Goal: Task Accomplishment & Management: Use online tool/utility

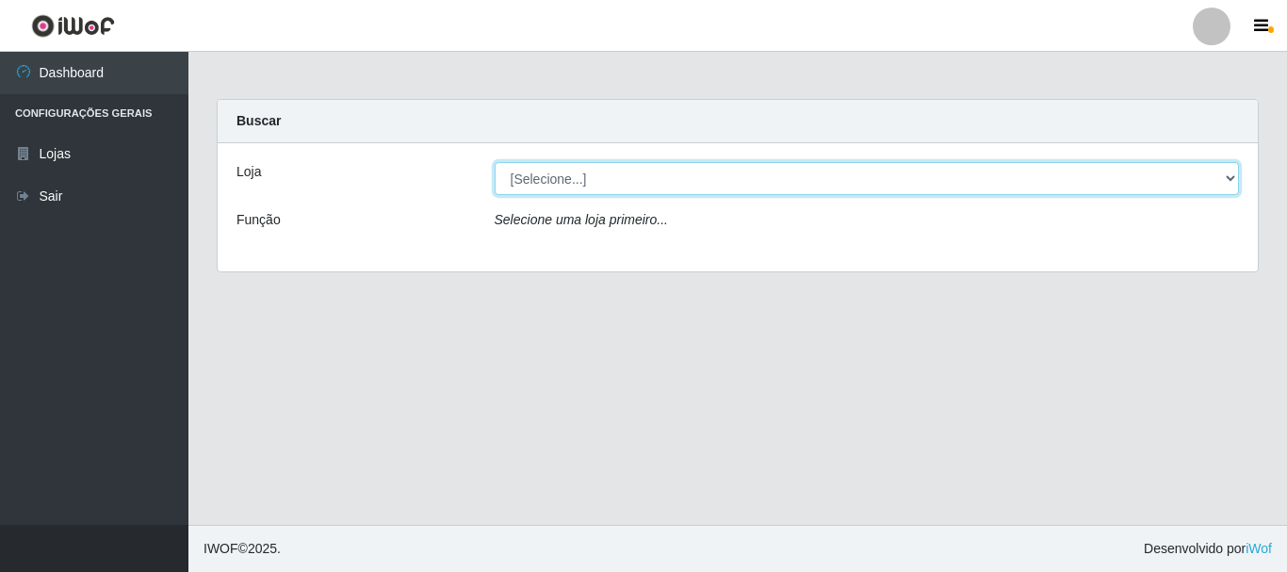
click at [526, 178] on select "[Selecione...] Nordestão - Alecrim" at bounding box center [867, 178] width 745 height 33
select select "453"
click at [495, 162] on select "[Selecione...] Nordestão - Alecrim" at bounding box center [867, 178] width 745 height 33
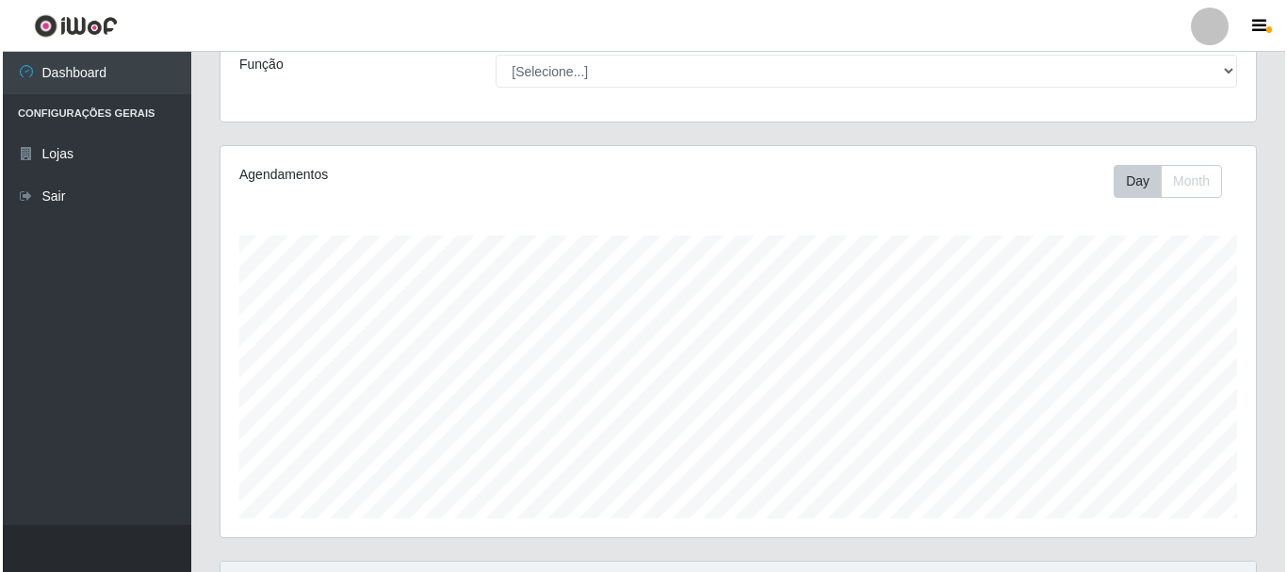
scroll to position [377, 0]
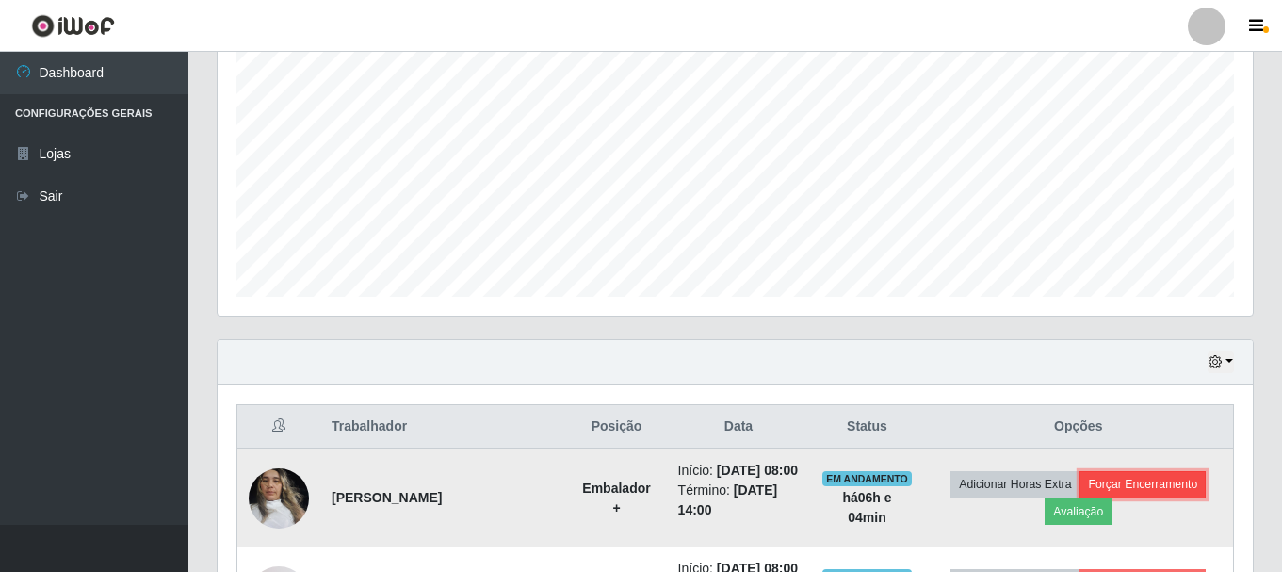
click at [1140, 497] on button "Forçar Encerramento" at bounding box center [1143, 484] width 126 height 26
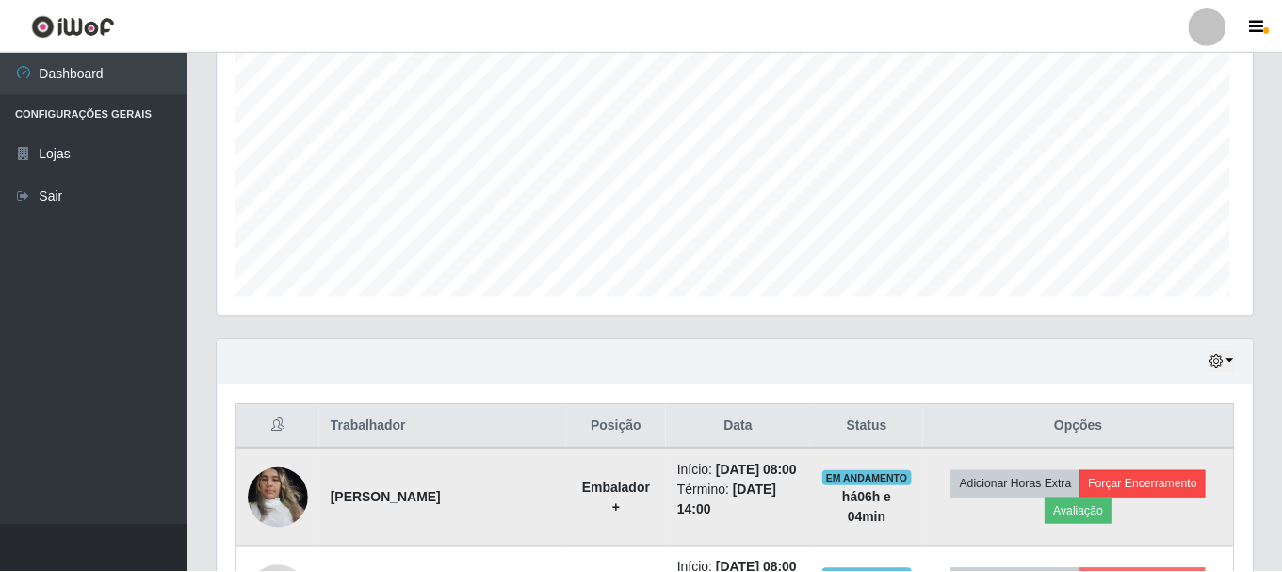
scroll to position [391, 1026]
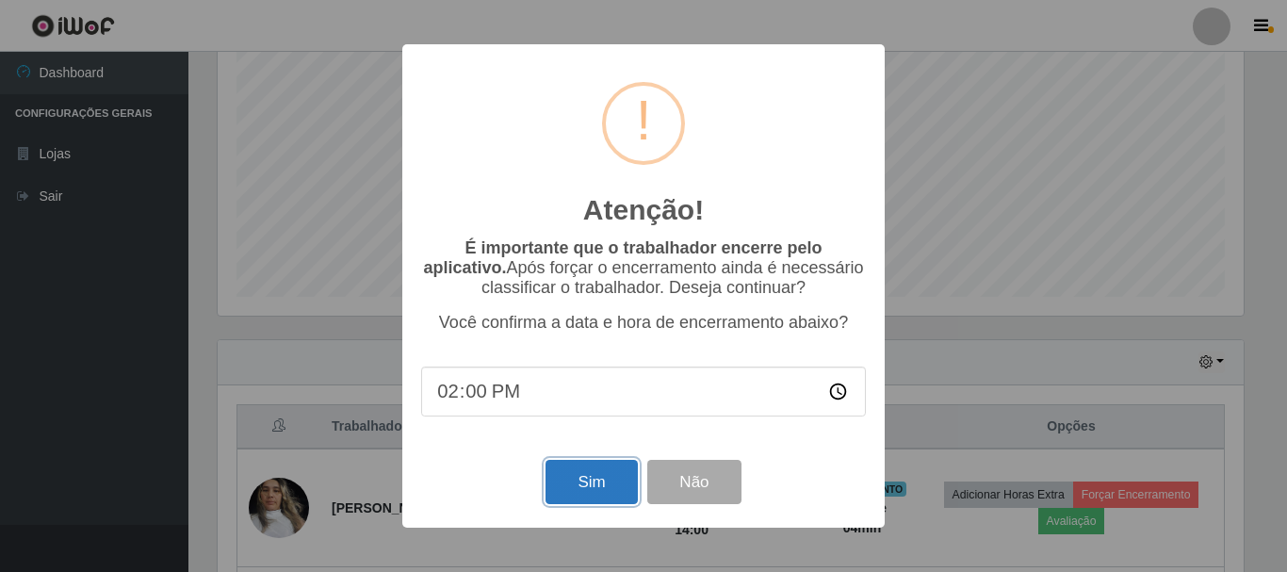
click at [602, 492] on button "Sim" at bounding box center [591, 482] width 91 height 44
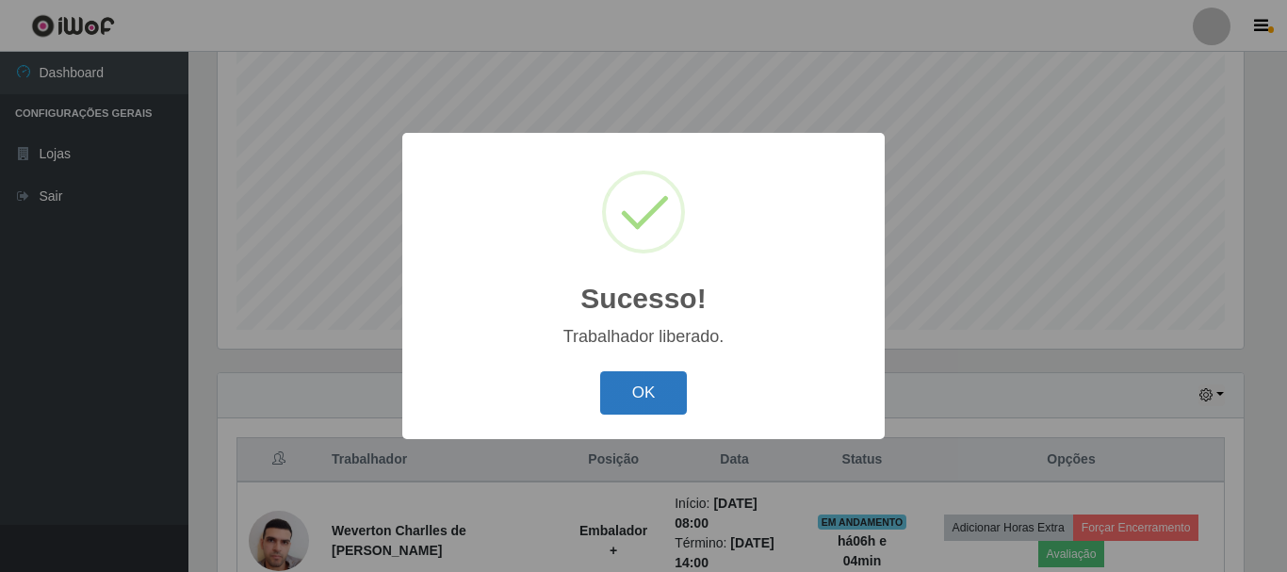
click at [660, 390] on button "OK" at bounding box center [644, 393] width 88 height 44
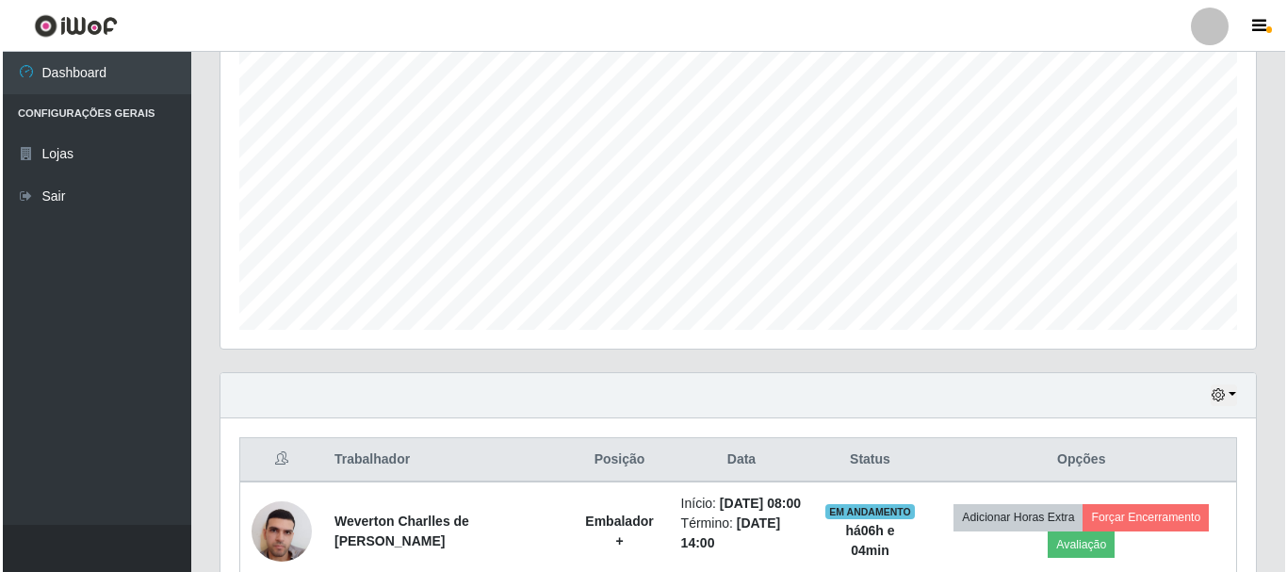
scroll to position [627, 0]
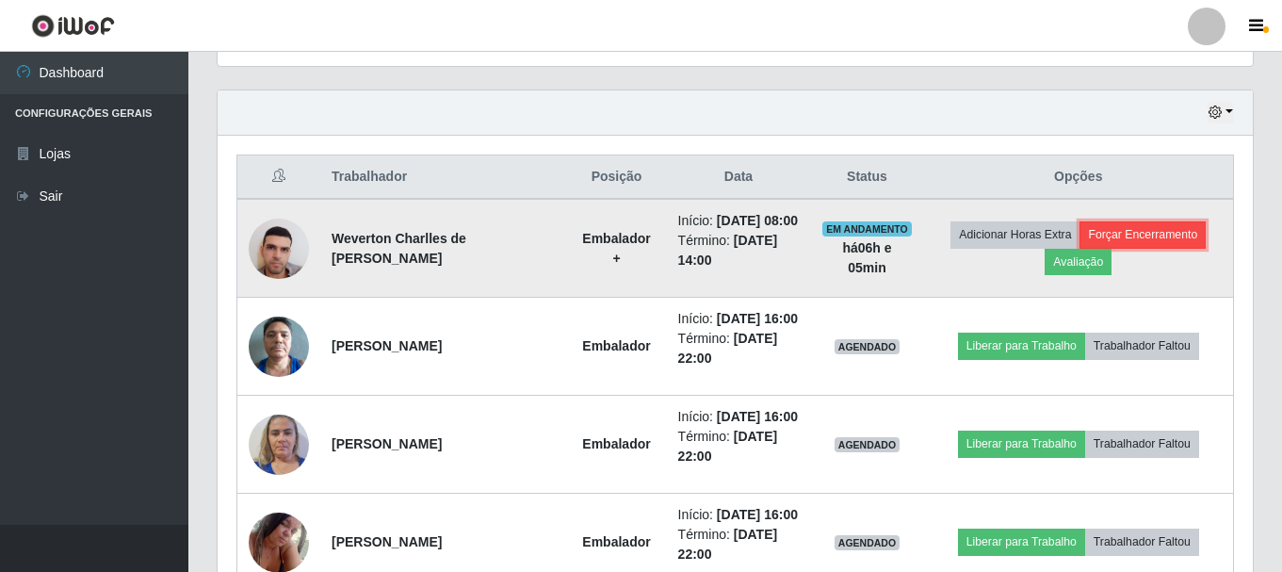
click at [1158, 244] on button "Forçar Encerramento" at bounding box center [1143, 234] width 126 height 26
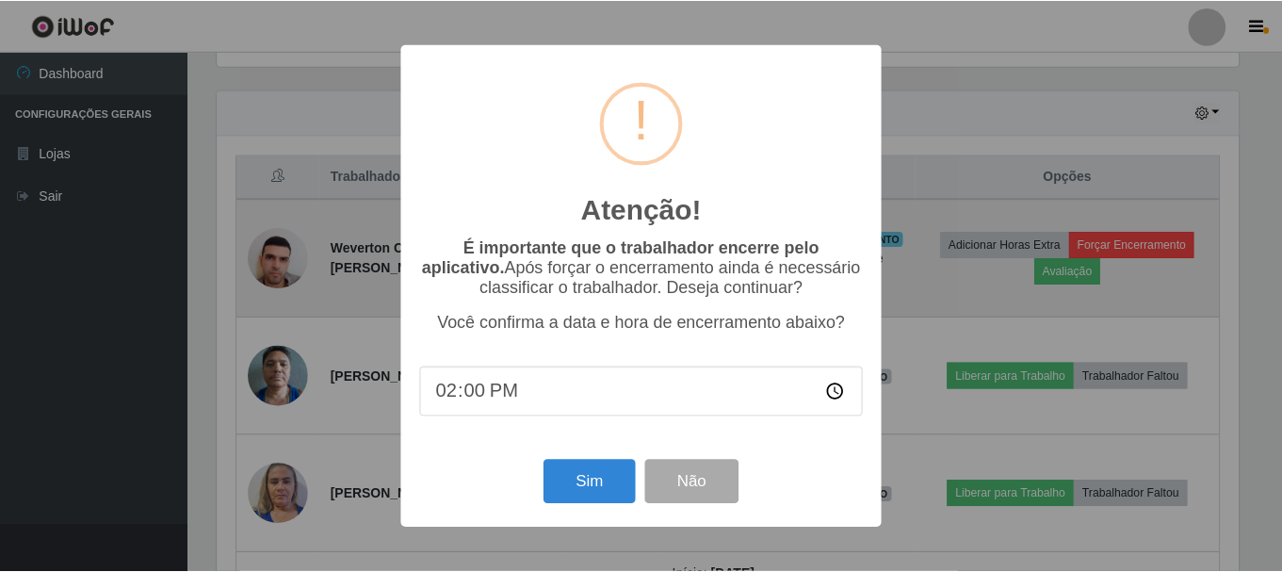
scroll to position [391, 1026]
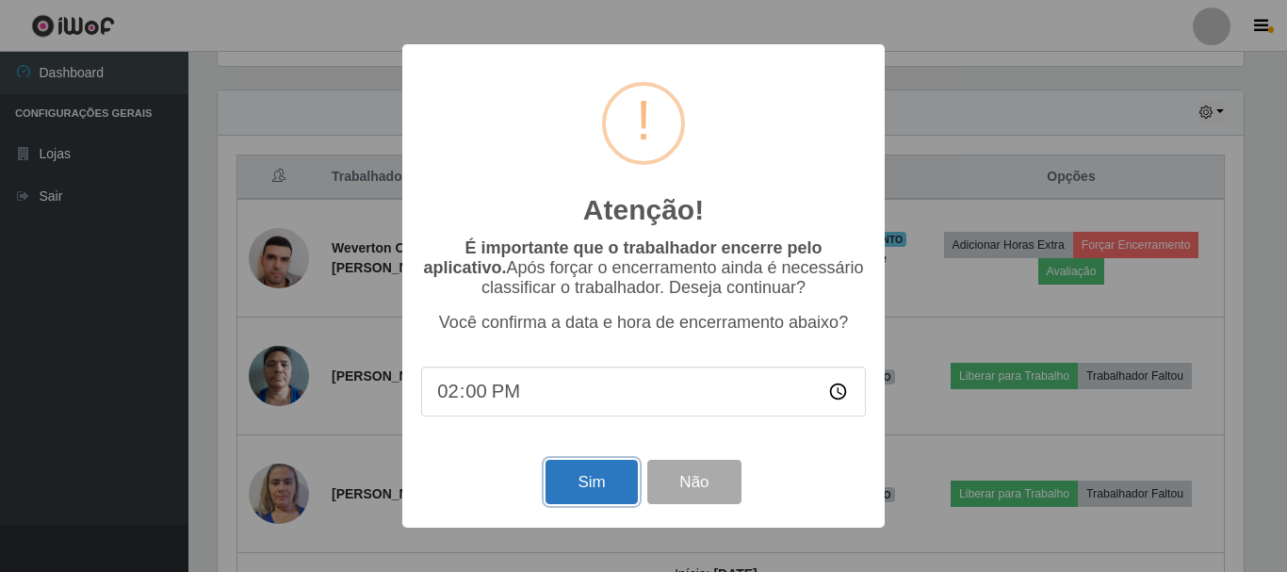
click at [597, 491] on button "Sim" at bounding box center [591, 482] width 91 height 44
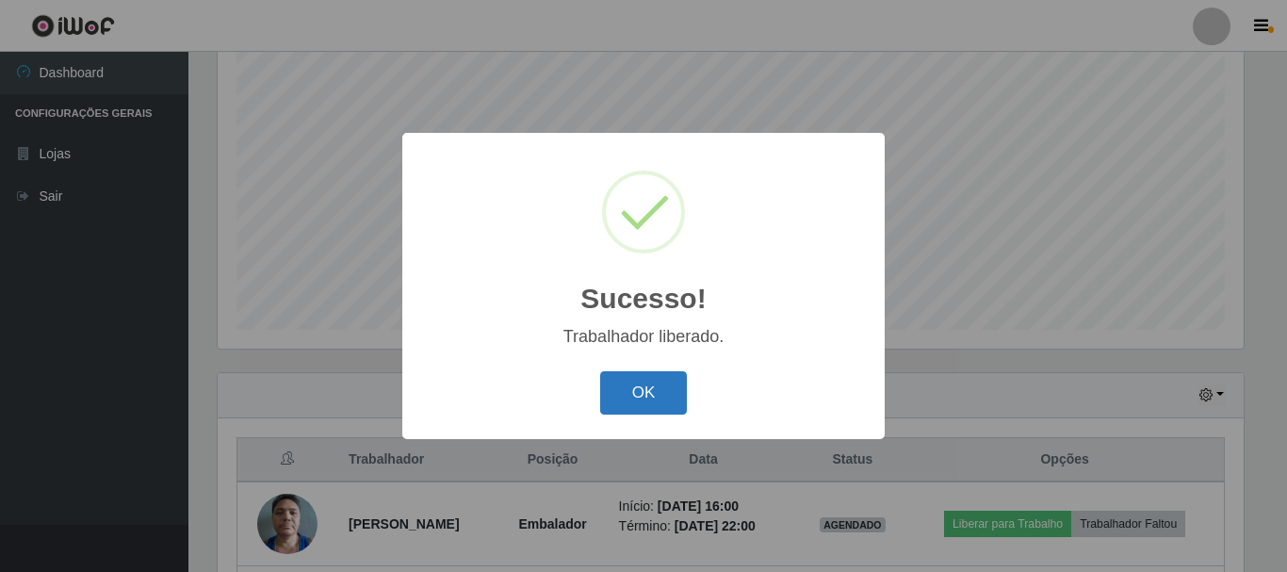
click at [625, 398] on button "OK" at bounding box center [644, 393] width 88 height 44
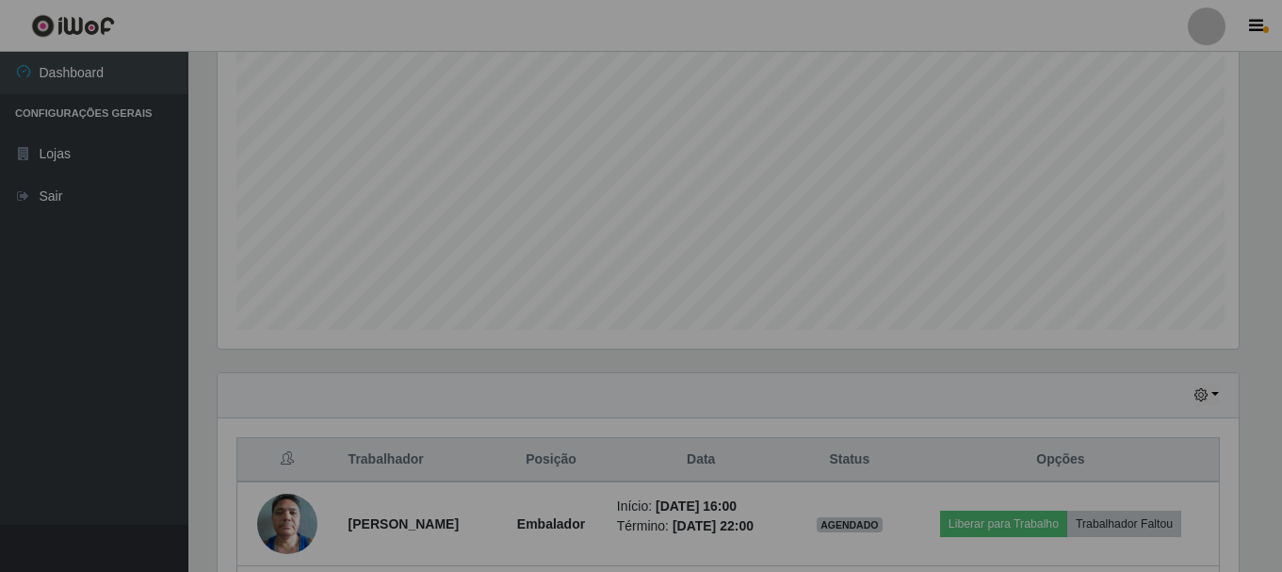
scroll to position [391, 1035]
